Goal: Contribute content: Add original content to the website for others to see

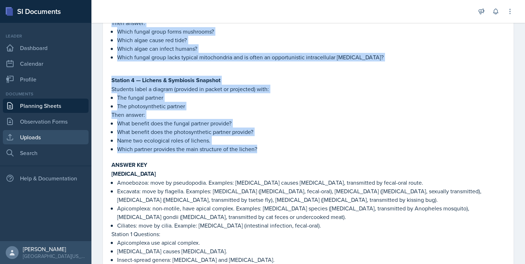
click at [40, 134] on link "Uploads" at bounding box center [46, 137] width 86 height 14
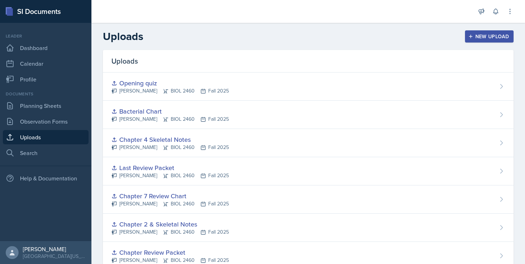
click at [472, 35] on div "New Upload" at bounding box center [490, 37] width 40 height 6
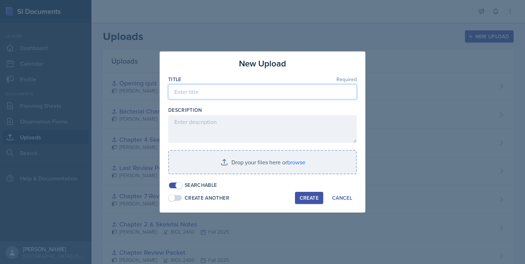
click at [246, 97] on input at bounding box center [262, 91] width 189 height 15
type input "Chapter 5 Packet"
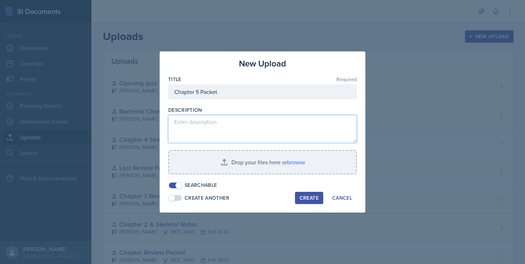
click at [199, 124] on textarea at bounding box center [262, 129] width 189 height 28
click at [188, 122] on textarea "Studnets will complete packets." at bounding box center [262, 129] width 189 height 28
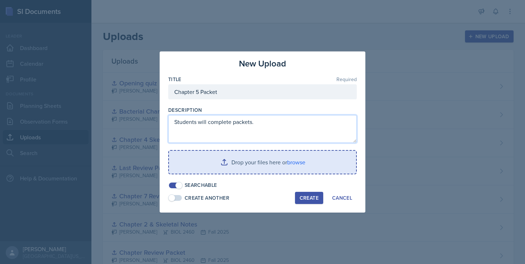
type textarea "Students will complete packets."
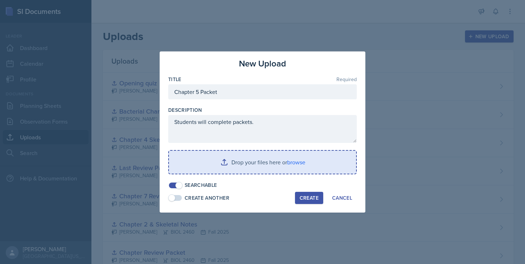
click at [270, 166] on input "file" at bounding box center [262, 162] width 187 height 23
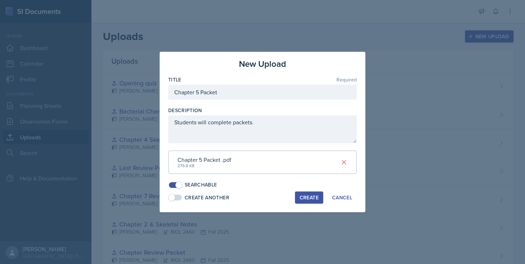
click at [307, 195] on div "Create" at bounding box center [309, 198] width 19 height 6
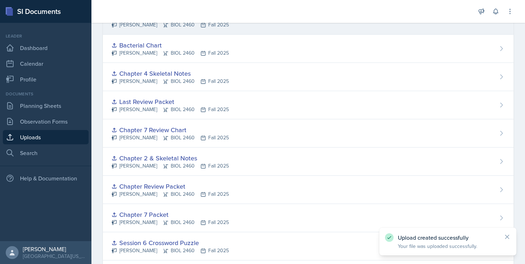
scroll to position [100, 0]
